Goal: Task Accomplishment & Management: Use online tool/utility

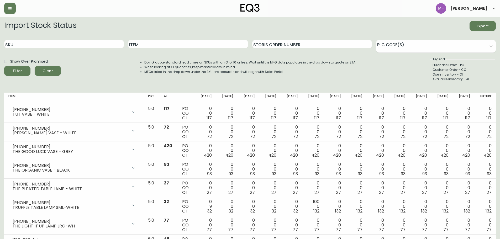
click at [65, 45] on input "SKU" at bounding box center [64, 44] width 120 height 8
paste input "2020-110-13"
type input "2020-110-13"
click at [4, 66] on button "Filter" at bounding box center [17, 71] width 26 height 10
